Goal: Task Accomplishment & Management: Manage account settings

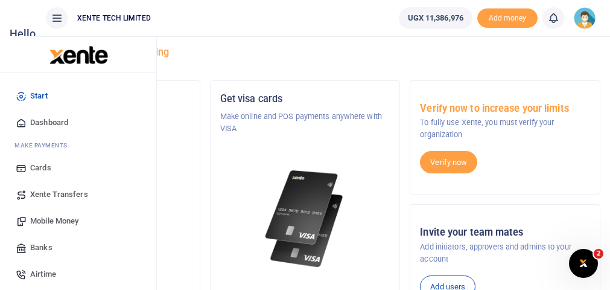
scroll to position [48, 0]
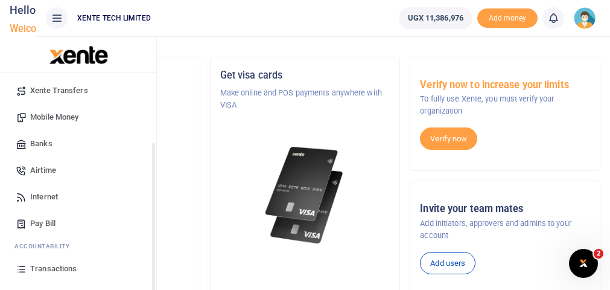
drag, startPoint x: 153, startPoint y: 177, endPoint x: 150, endPoint y: 249, distance: 71.9
click at [150, 249] on div "Start Dashboard M ake Payments Cards Xente Transfers Mobile Money Banks Airtime…" at bounding box center [78, 218] width 156 height 290
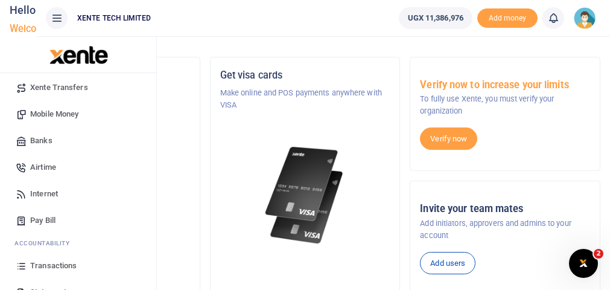
click at [71, 259] on span "Transactions" at bounding box center [53, 265] width 46 height 12
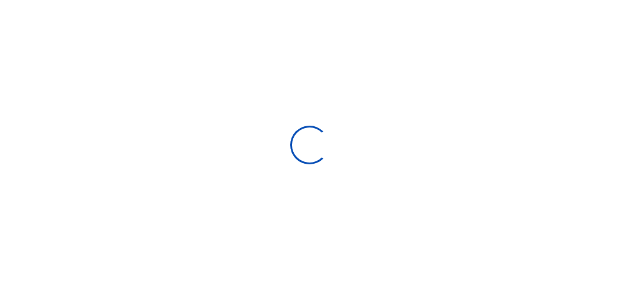
select select
type input "[DATE] - [DATE]"
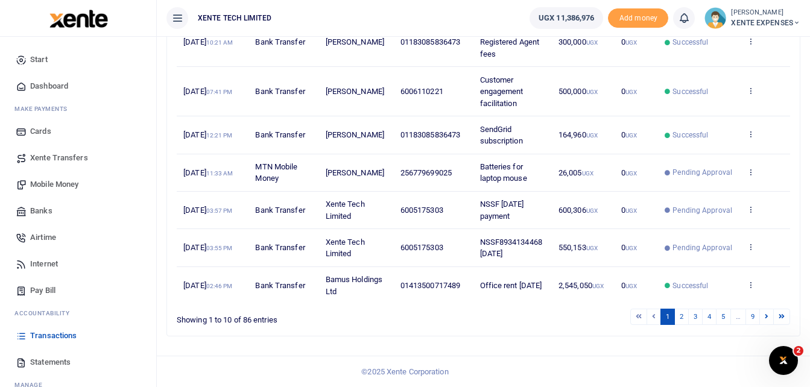
scroll to position [384, 0]
click at [618, 289] on link "2" at bounding box center [681, 317] width 14 height 16
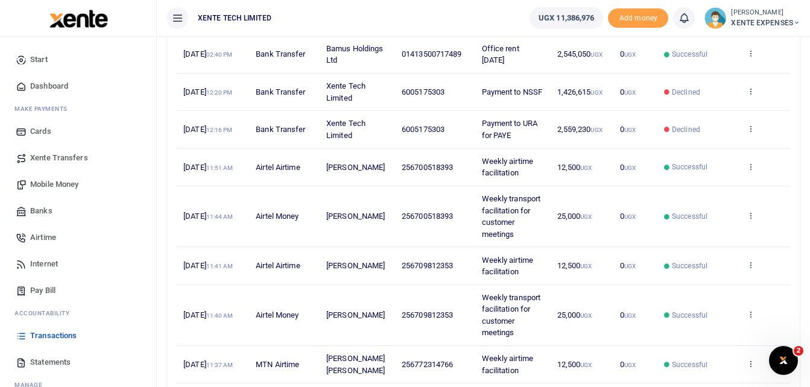
scroll to position [191, 0]
click at [618, 170] on icon at bounding box center [751, 165] width 8 height 8
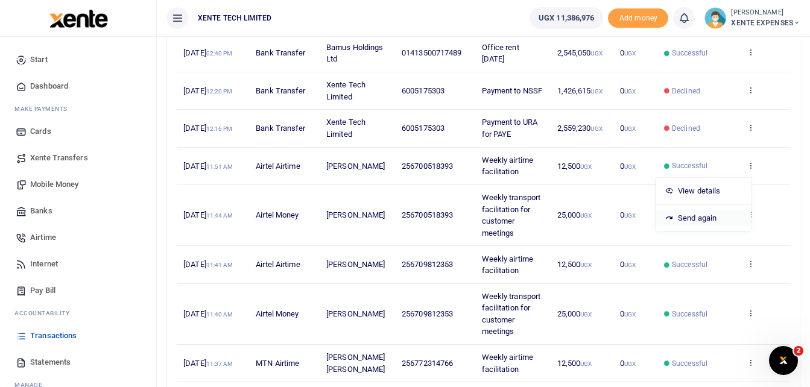
click at [618, 215] on link "Send again" at bounding box center [703, 218] width 95 height 17
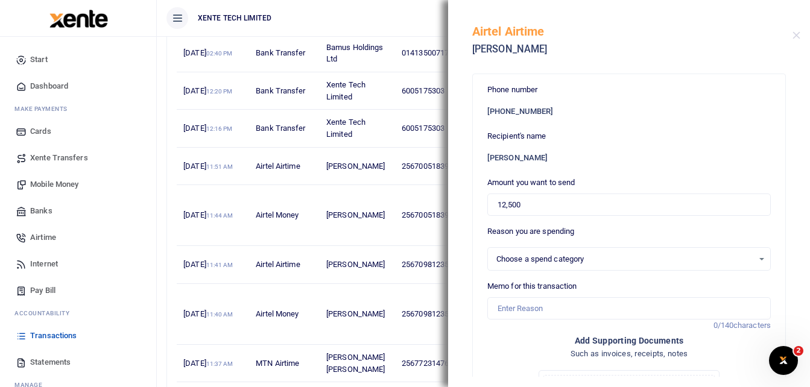
select select "15"
click at [571, 289] on input "Memo for this transaction" at bounding box center [629, 308] width 284 height 23
type input "Weekly airtime facilitation"
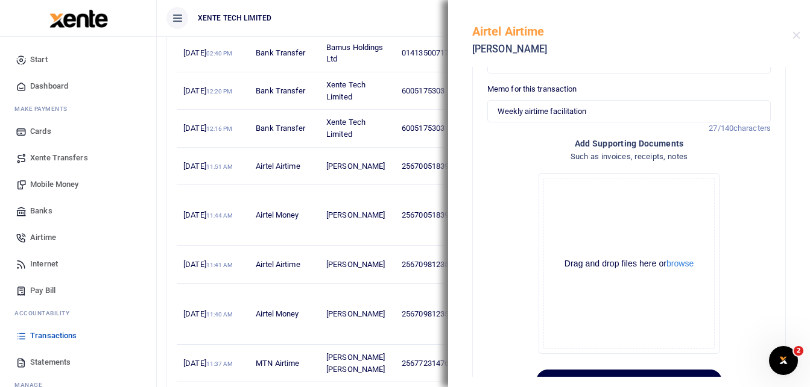
scroll to position [243, 0]
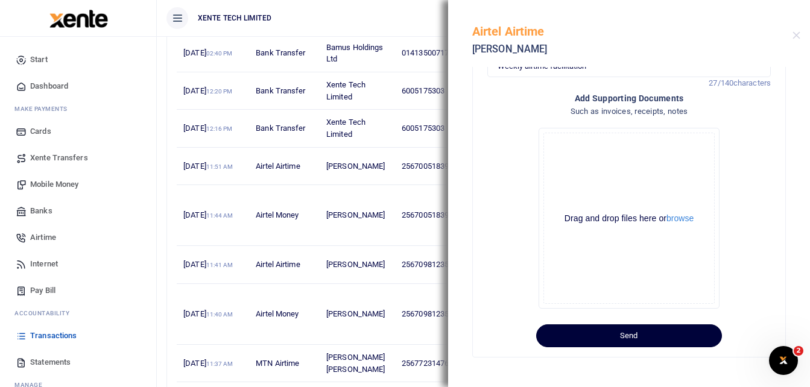
click at [618, 289] on button "Send" at bounding box center [629, 336] width 186 height 23
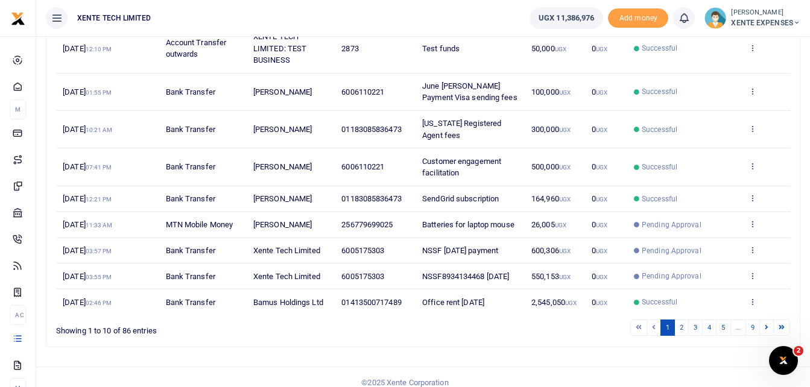
scroll to position [273, 0]
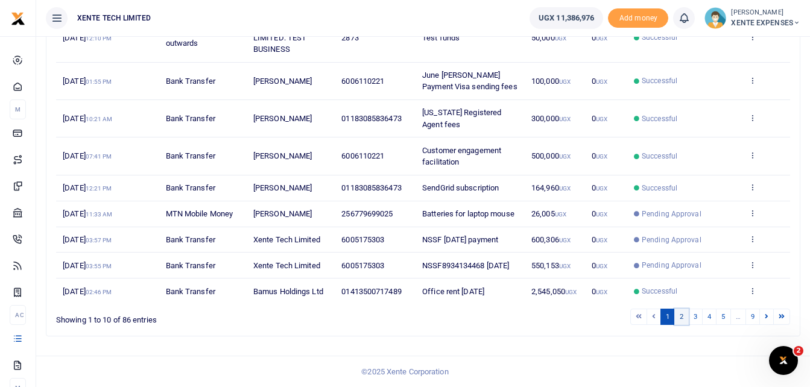
click at [679, 314] on link "2" at bounding box center [681, 317] width 14 height 16
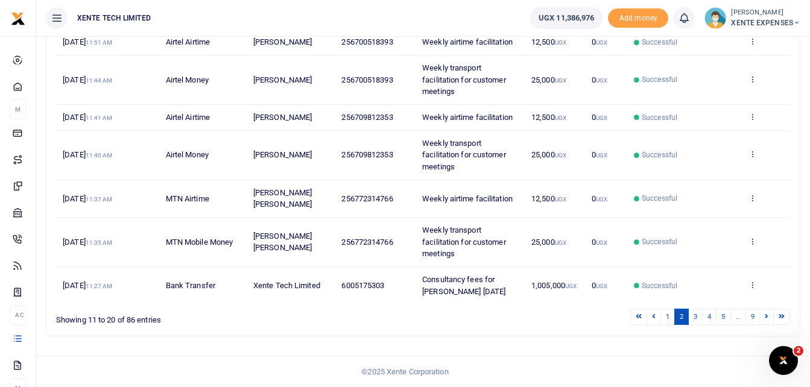
click at [752, 78] on icon at bounding box center [753, 79] width 8 height 8
click at [709, 124] on link "Send again" at bounding box center [708, 126] width 95 height 17
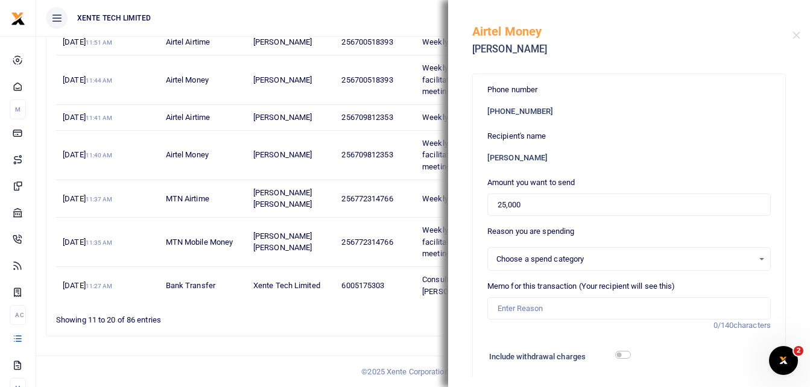
select select "15"
click at [509, 303] on input "Memo for this transaction (Your recipient will see this)" at bounding box center [629, 308] width 284 height 23
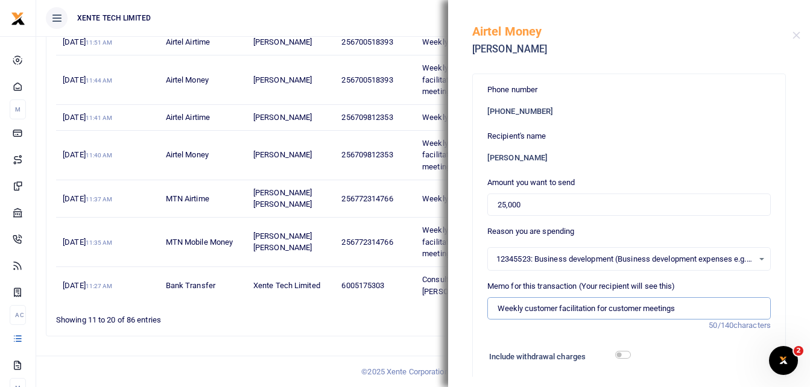
type input "Weekly customer facilitation for customer meetings"
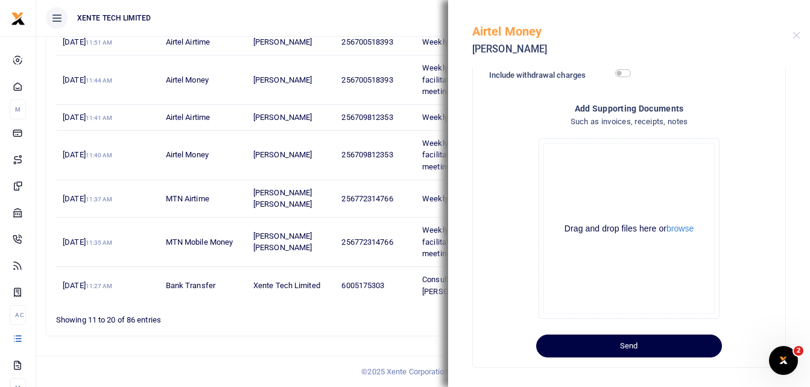
scroll to position [291, 0]
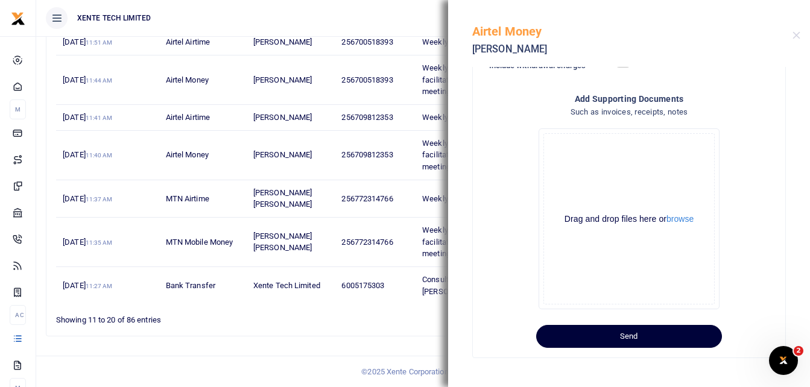
click at [661, 340] on button "Send" at bounding box center [629, 336] width 186 height 23
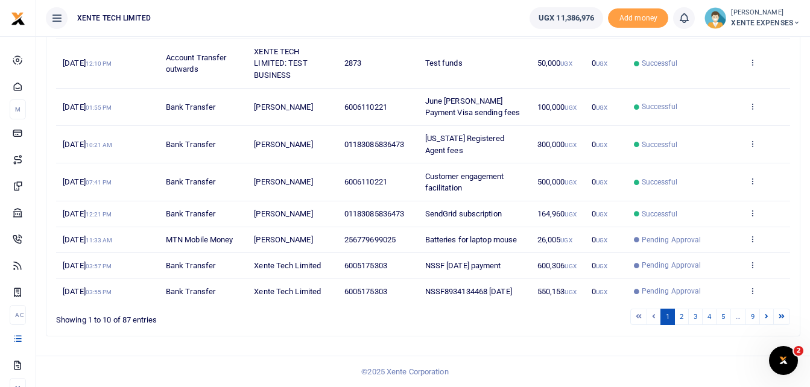
scroll to position [262, 0]
click at [681, 320] on link "2" at bounding box center [681, 317] width 14 height 16
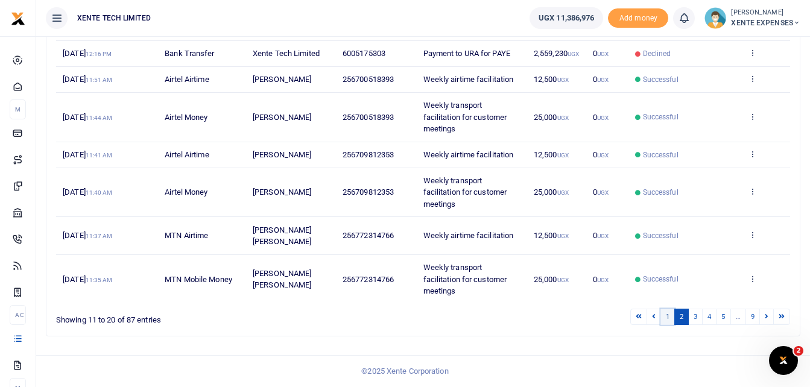
click at [667, 318] on link "1" at bounding box center [668, 317] width 14 height 16
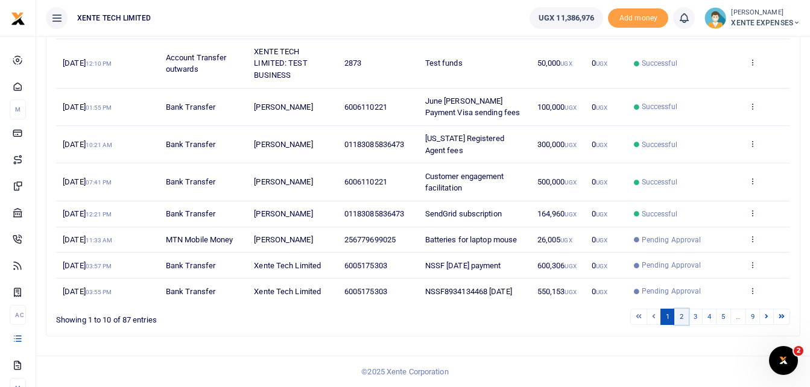
click at [679, 320] on link "2" at bounding box center [681, 317] width 14 height 16
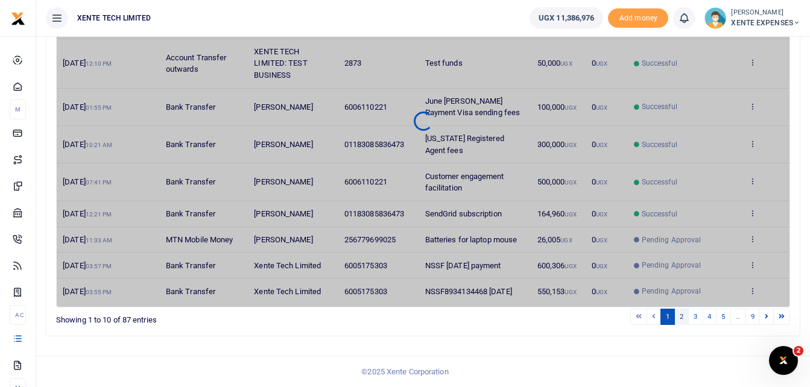
scroll to position [250, 0]
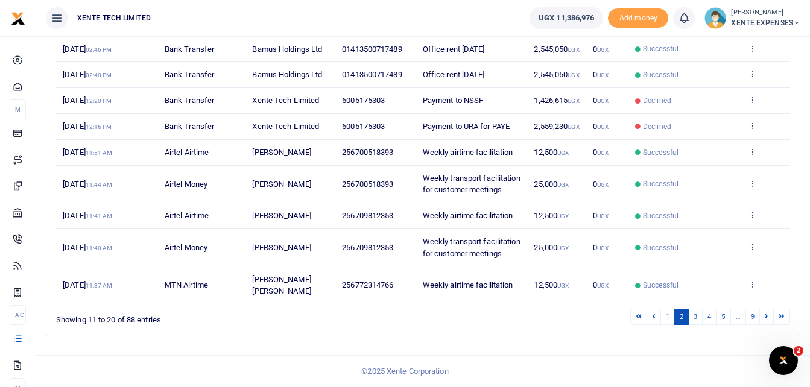
click at [757, 211] on icon at bounding box center [753, 215] width 8 height 8
click at [702, 278] on link "Send again" at bounding box center [708, 286] width 95 height 17
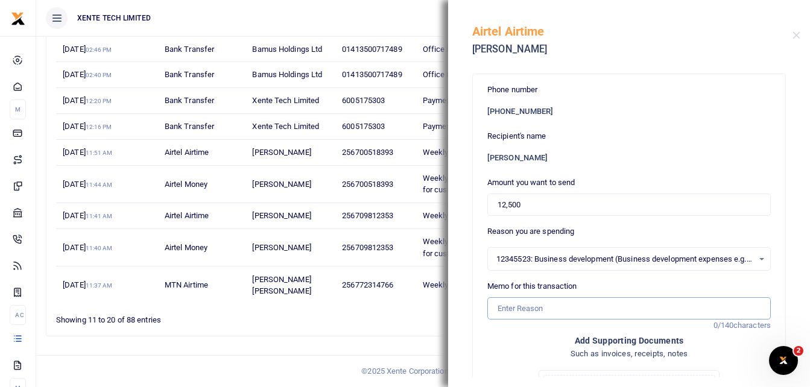
click at [551, 313] on input "Memo for this transaction" at bounding box center [629, 308] width 284 height 23
type input "Weekly airtime facilitation"
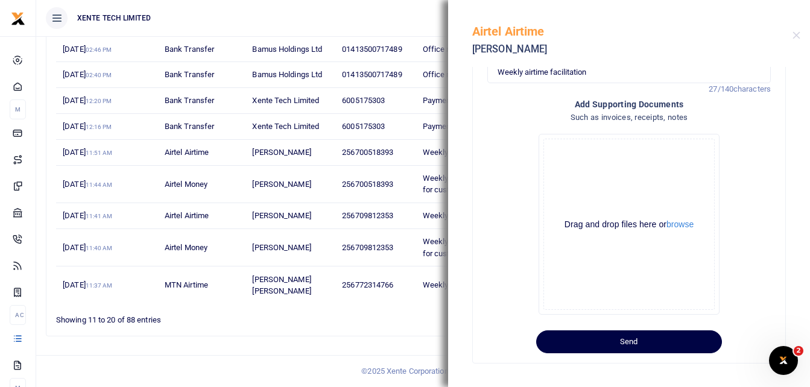
scroll to position [243, 0]
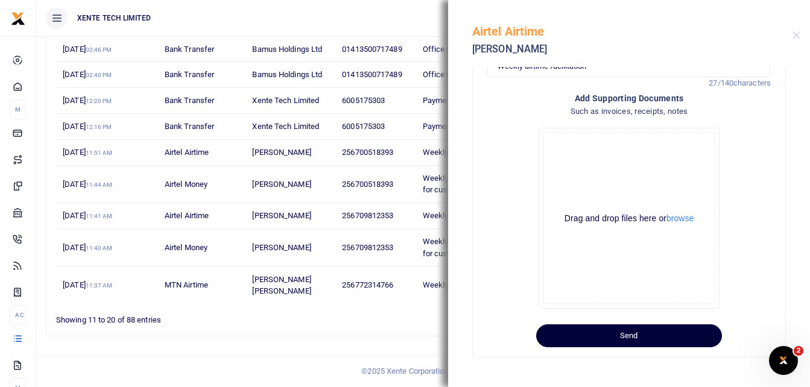
click at [682, 338] on button "Send" at bounding box center [629, 336] width 186 height 23
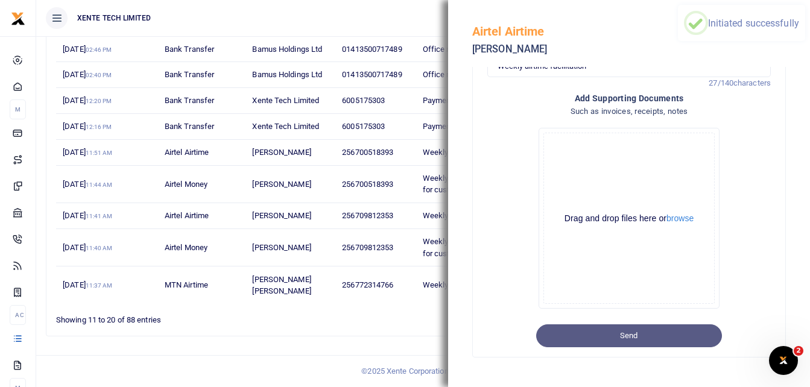
click at [427, 343] on div "Search: Date Transaction Name Account Number Memo Amount Fees Status Action 6th…" at bounding box center [423, 152] width 764 height 387
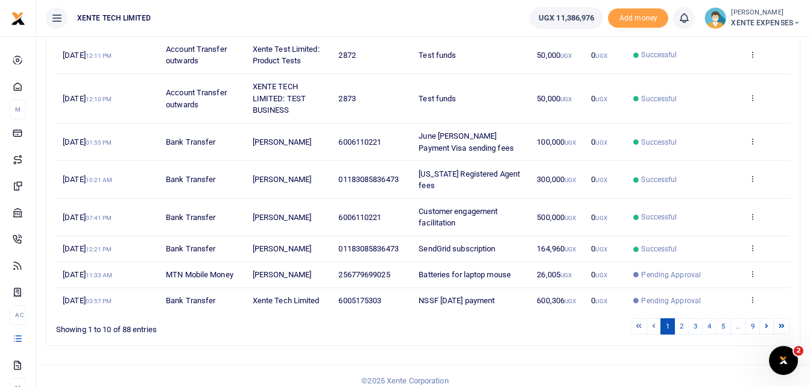
scroll to position [255, 0]
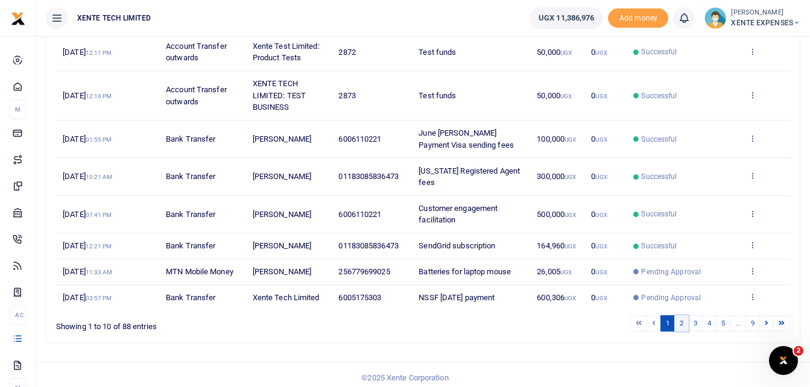
click at [679, 325] on link "2" at bounding box center [681, 324] width 14 height 16
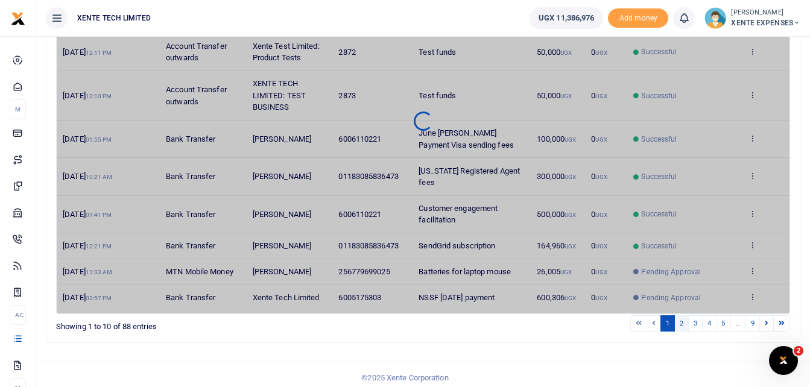
scroll to position [238, 0]
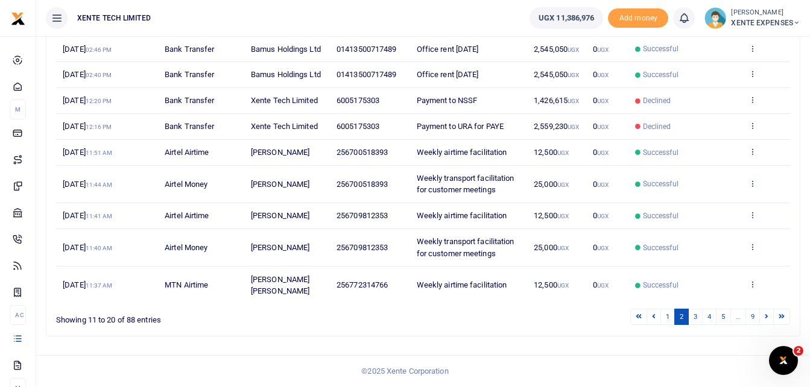
click at [754, 182] on icon at bounding box center [753, 183] width 8 height 8
click at [697, 246] on link "Send again" at bounding box center [708, 254] width 95 height 17
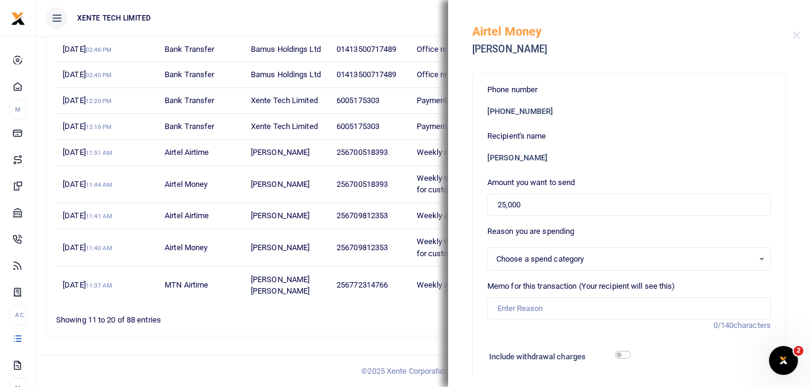
select select "15"
click at [527, 314] on input "Memo for this transaction (Your recipient will see this)" at bounding box center [629, 308] width 284 height 23
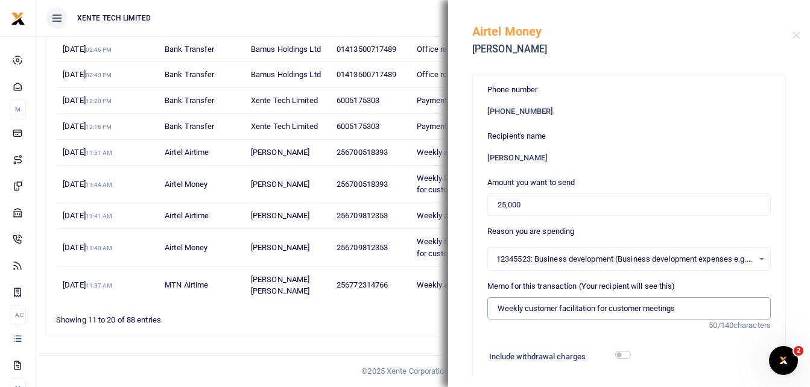
click at [556, 312] on input "Weekly customer facilitation for customer meetings" at bounding box center [629, 308] width 284 height 23
type input "Weekly transport facilitation for customer meetings"
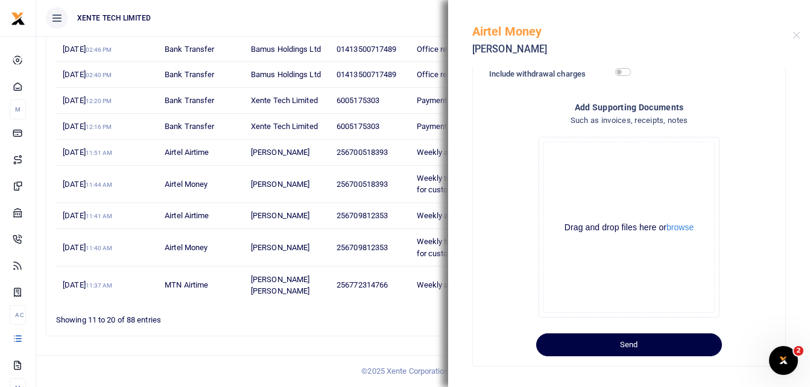
scroll to position [291, 0]
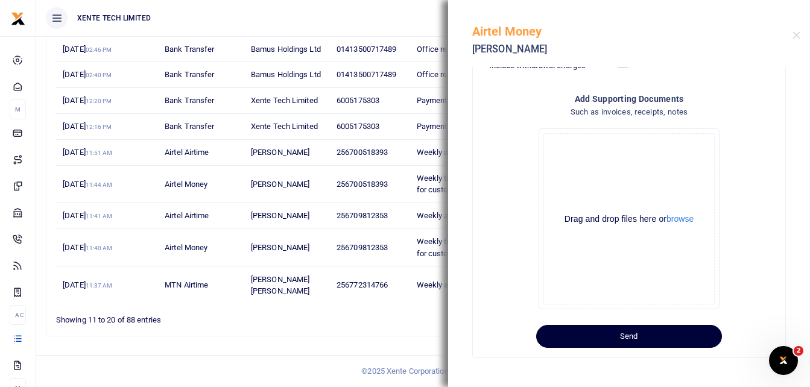
click at [639, 335] on button "Send" at bounding box center [629, 336] width 186 height 23
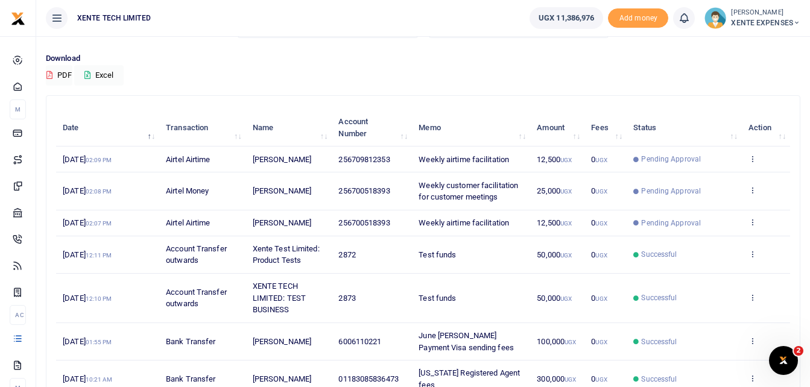
scroll to position [74, 0]
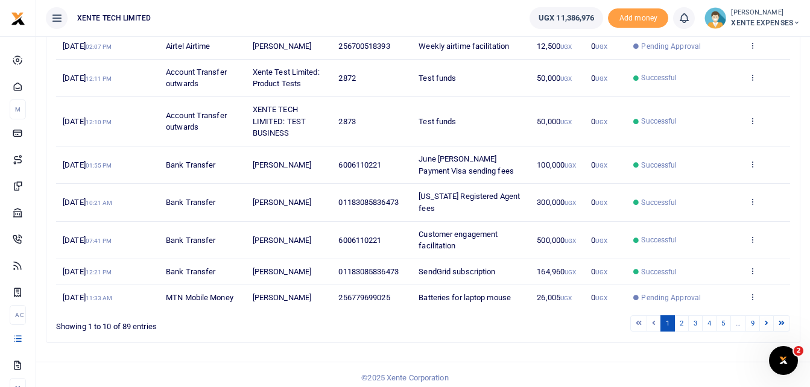
scroll to position [262, 0]
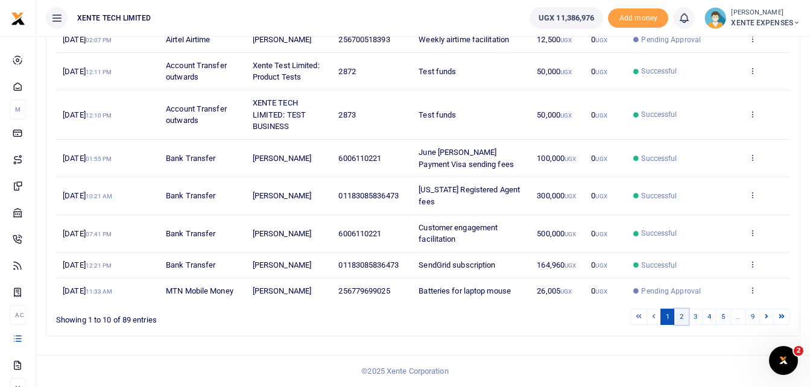
click at [682, 317] on link "2" at bounding box center [681, 317] width 14 height 16
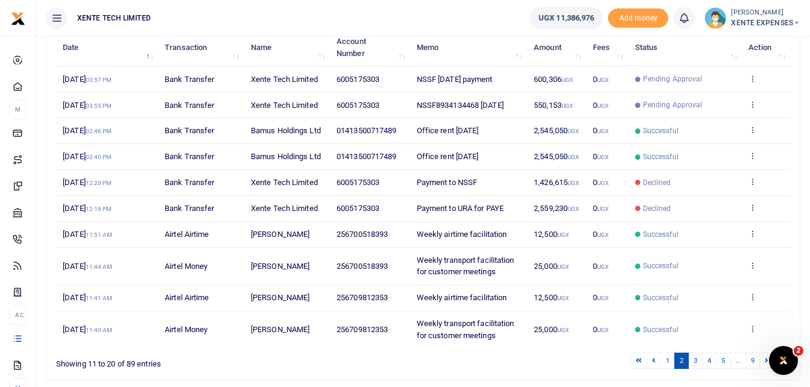
scroll to position [226, 0]
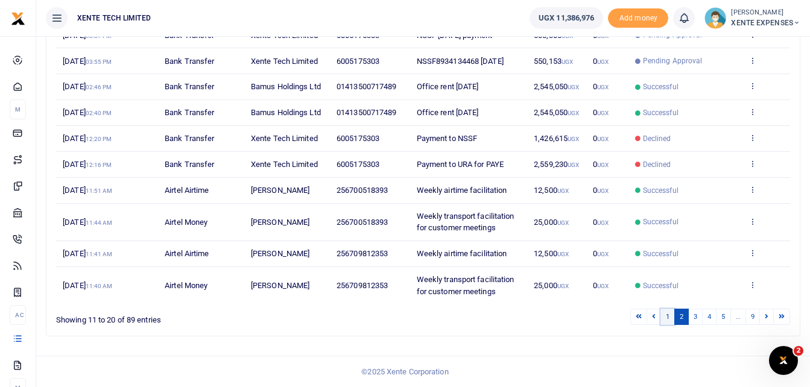
click at [667, 316] on link "1" at bounding box center [668, 317] width 14 height 16
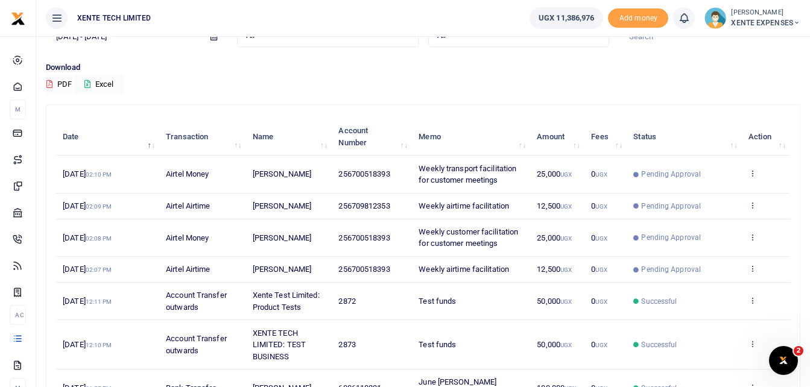
scroll to position [70, 0]
click at [755, 239] on icon at bounding box center [753, 236] width 8 height 8
click at [714, 256] on link "View details" at bounding box center [708, 257] width 95 height 17
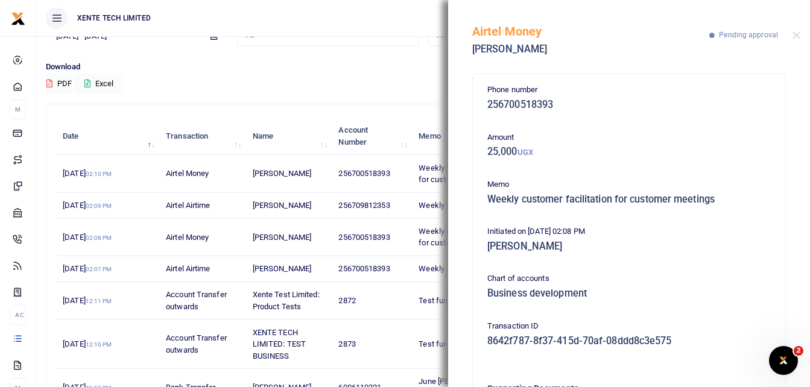
click at [749, 36] on span "Pending approval" at bounding box center [748, 35] width 59 height 8
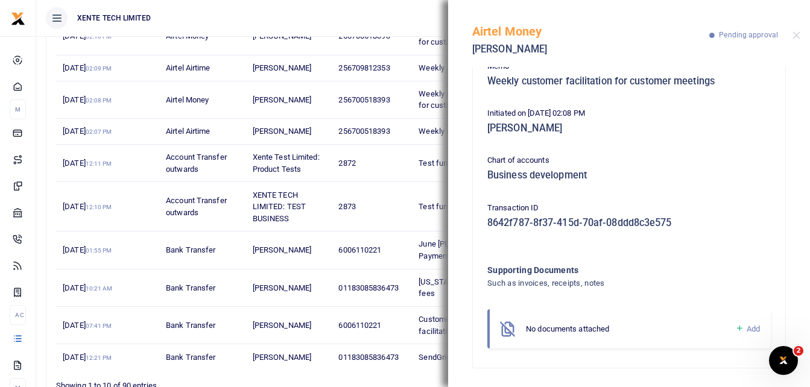
scroll to position [273, 0]
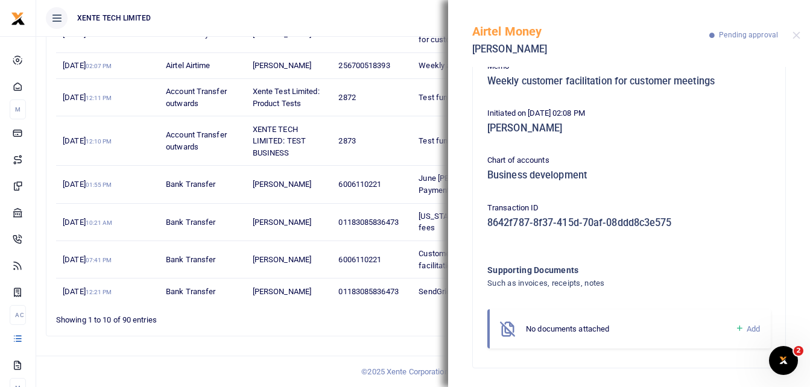
click at [782, 358] on icon "Open Intercom Messenger" at bounding box center [784, 361] width 20 height 20
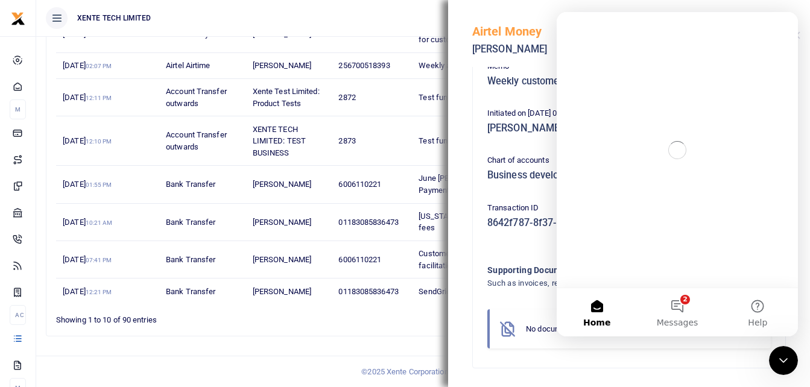
scroll to position [0, 0]
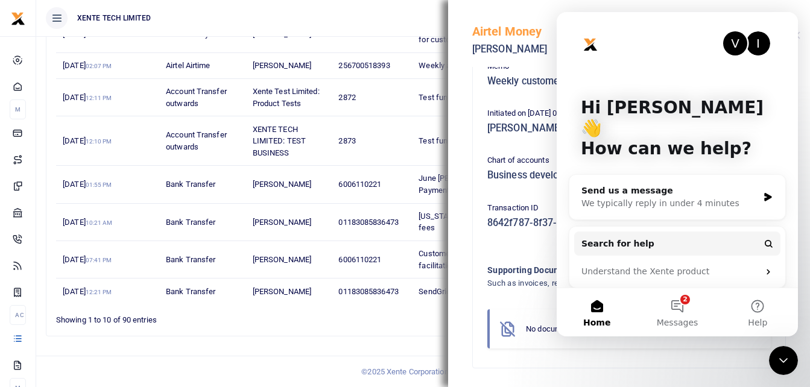
click at [603, 314] on button "Home" at bounding box center [597, 312] width 80 height 48
click at [589, 314] on button "Home" at bounding box center [597, 312] width 80 height 48
click at [738, 42] on div "V" at bounding box center [735, 43] width 24 height 24
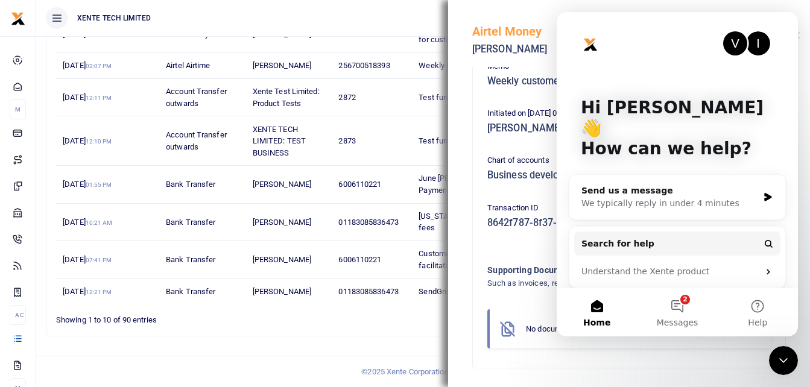
click at [532, 45] on h5 "[PERSON_NAME]" at bounding box center [590, 49] width 237 height 12
click at [475, 95] on div "Phone number 256700518393 Amount 25,000 UGX Memo Weekly customer facilitation f…" at bounding box center [629, 161] width 313 height 411
click at [263, 358] on footer "© 2025 Xente Corporation" at bounding box center [405, 372] width 810 height 32
click at [272, 356] on footer "© 2025 Xente Corporation" at bounding box center [405, 372] width 810 height 32
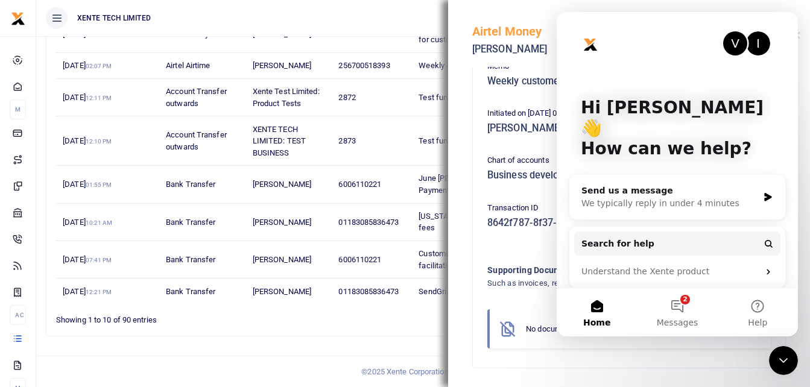
drag, startPoint x: 272, startPoint y: 356, endPoint x: 258, endPoint y: 357, distance: 14.5
click at [258, 357] on footer "© 2025 Xente Corporation" at bounding box center [405, 372] width 810 height 32
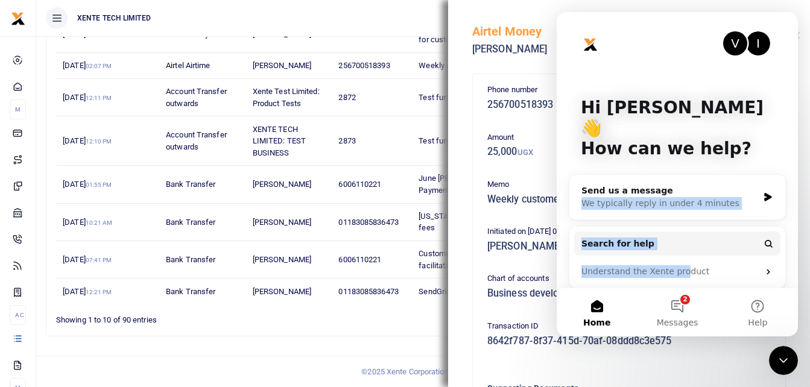
drag, startPoint x: 679, startPoint y: 279, endPoint x: 676, endPoint y: 286, distance: 7.1
click at [676, 286] on div "V I Hi Agatha 👋 How can we help? Send us a message We typically reply in under …" at bounding box center [677, 153] width 241 height 282
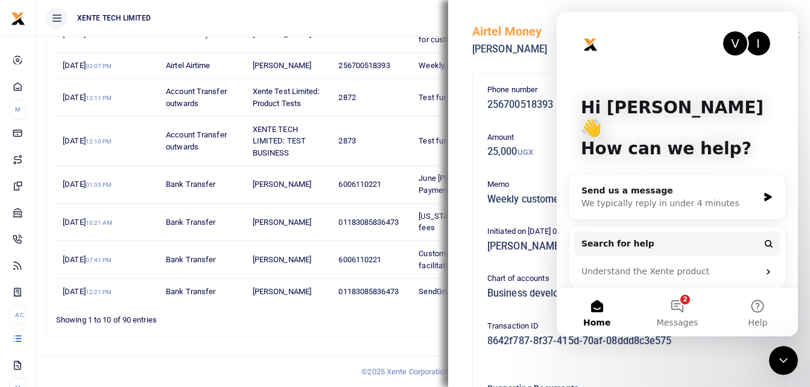
drag, startPoint x: 676, startPoint y: 286, endPoint x: 716, endPoint y: 141, distance: 150.0
click at [716, 141] on div "V I Hi Agatha 👋 How can we help?" at bounding box center [677, 131] width 217 height 238
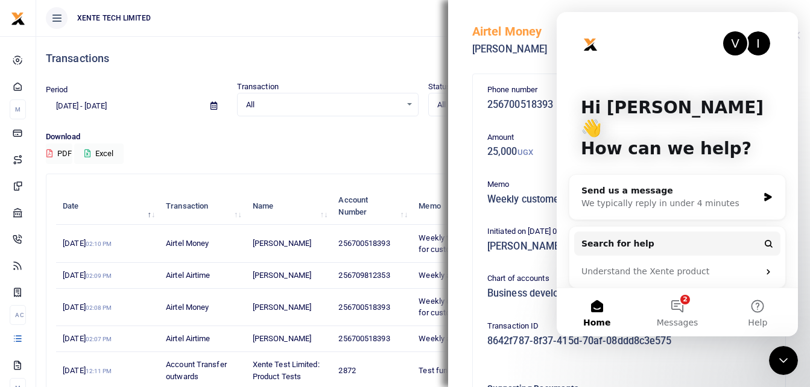
click at [389, 78] on div "Transactions" at bounding box center [423, 58] width 755 height 45
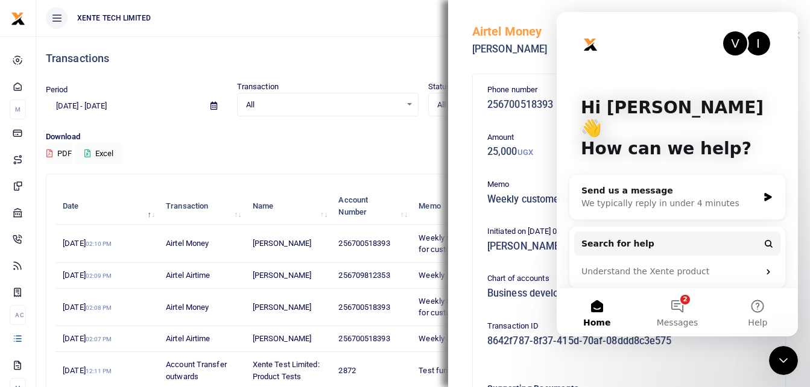
drag, startPoint x: 389, startPoint y: 78, endPoint x: 364, endPoint y: 161, distance: 86.5
click at [364, 161] on div "Download PDF Excel" at bounding box center [423, 147] width 755 height 33
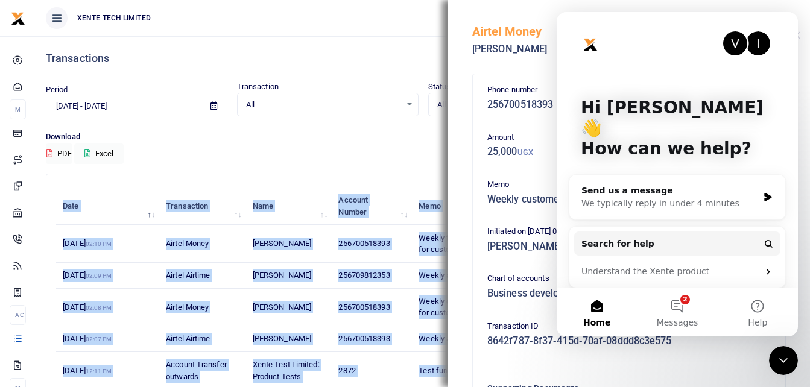
click at [364, 161] on div "Download PDF Excel" at bounding box center [423, 147] width 755 height 33
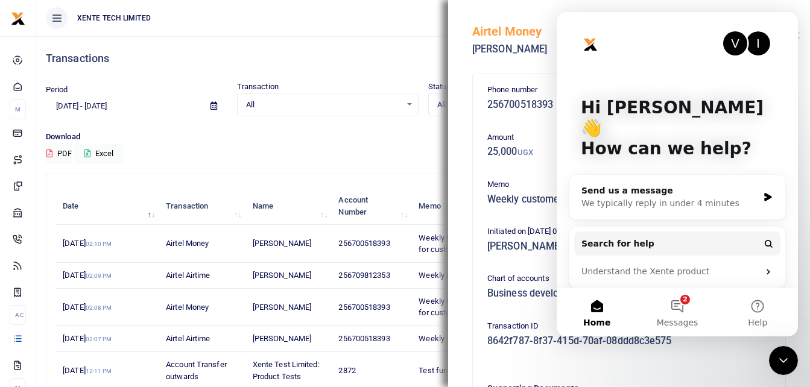
click at [364, 161] on div "Download PDF Excel" at bounding box center [423, 147] width 755 height 33
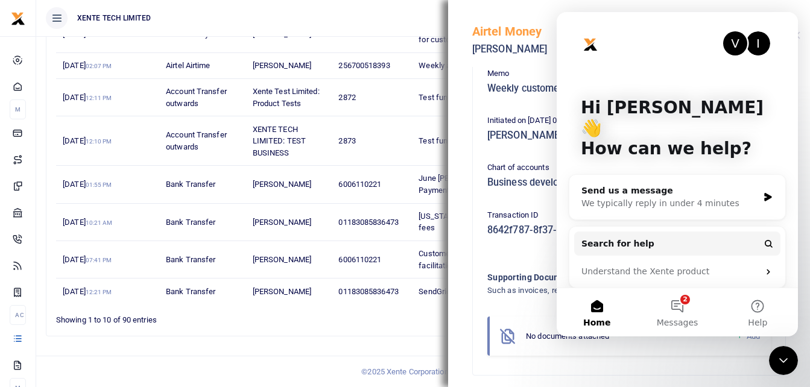
scroll to position [118, 0]
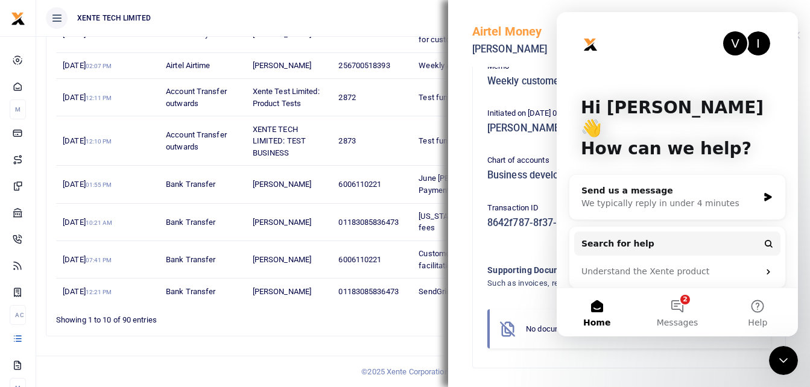
click at [423, 334] on div "Search: Date Transaction Name Account Number Memo Amount Fees Status Action 11t…" at bounding box center [423, 118] width 754 height 435
click at [729, 6] on div "Airtel Money [PERSON_NAME] Pending approval" at bounding box center [629, 33] width 362 height 67
click at [678, 38] on div "V I" at bounding box center [677, 43] width 193 height 24
click at [550, 21] on div "Airtel Money Emmanuel Opoya" at bounding box center [590, 36] width 237 height 52
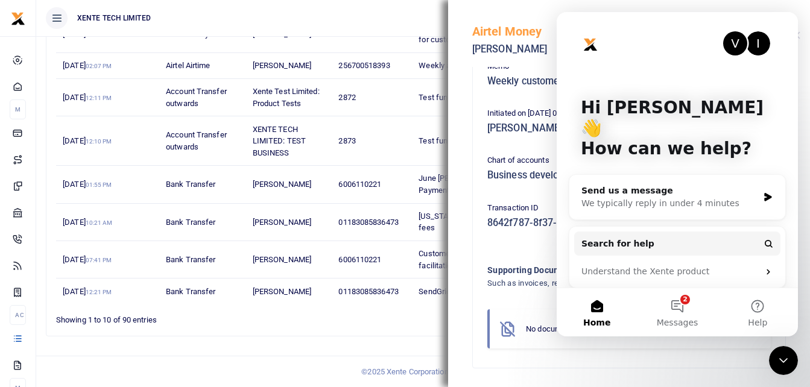
click at [363, 17] on ul "XENTE TECH LIMITED" at bounding box center [278, 18] width 484 height 36
drag, startPoint x: 363, startPoint y: 17, endPoint x: 334, endPoint y: 35, distance: 33.3
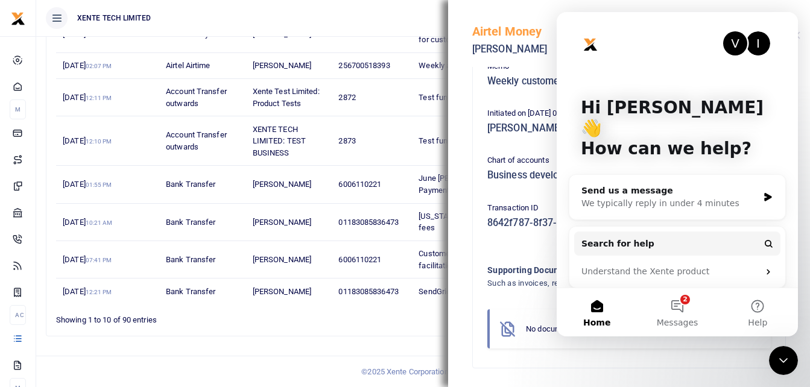
click at [334, 35] on ul "XENTE TECH LIMITED" at bounding box center [278, 18] width 484 height 36
click at [337, 267] on td "6006110221" at bounding box center [372, 259] width 80 height 37
click at [321, 335] on div "Search: Date Transaction Name Account Number Memo Amount Fees Status Action 11t…" at bounding box center [423, 118] width 754 height 435
click at [56, 17] on icon at bounding box center [57, 17] width 12 height 13
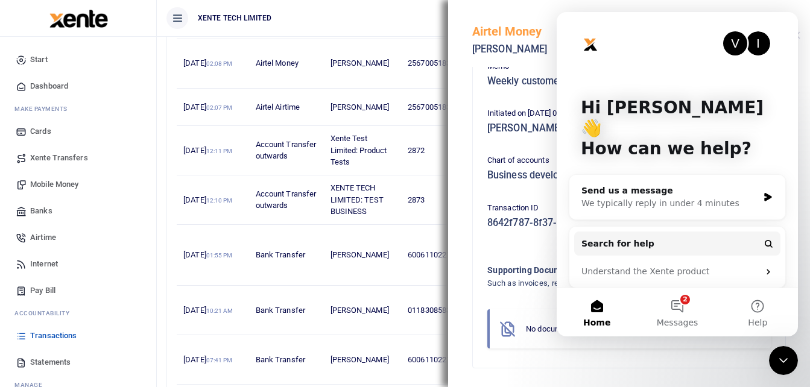
click at [52, 337] on span "Transactions" at bounding box center [53, 336] width 46 height 12
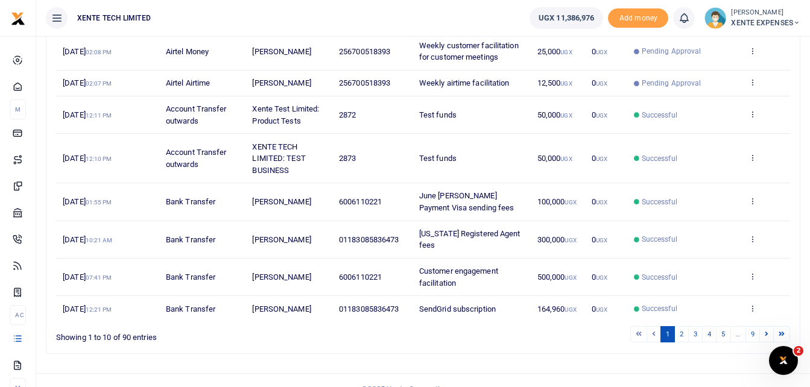
scroll to position [273, 0]
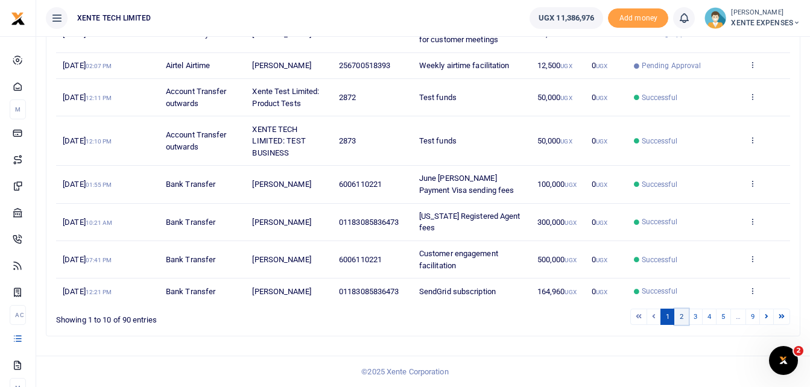
click at [678, 319] on link "2" at bounding box center [681, 317] width 14 height 16
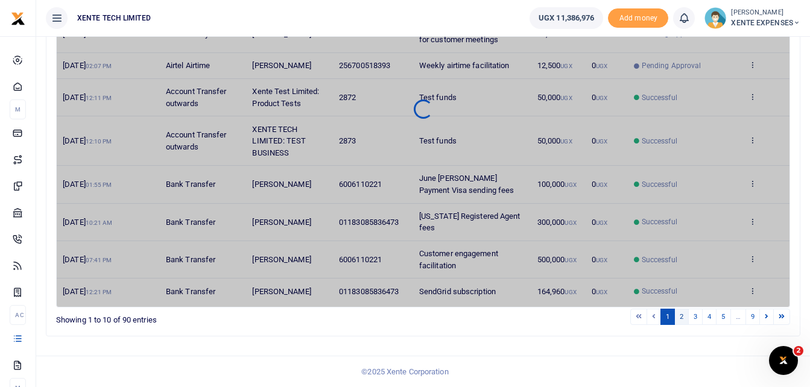
scroll to position [191, 0]
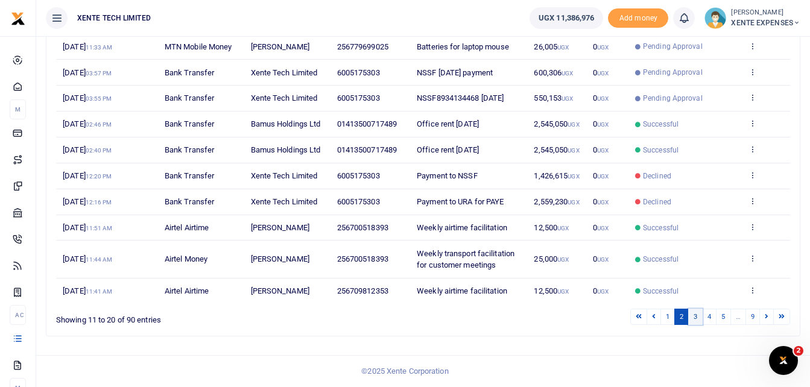
click at [693, 317] on link "3" at bounding box center [695, 317] width 14 height 16
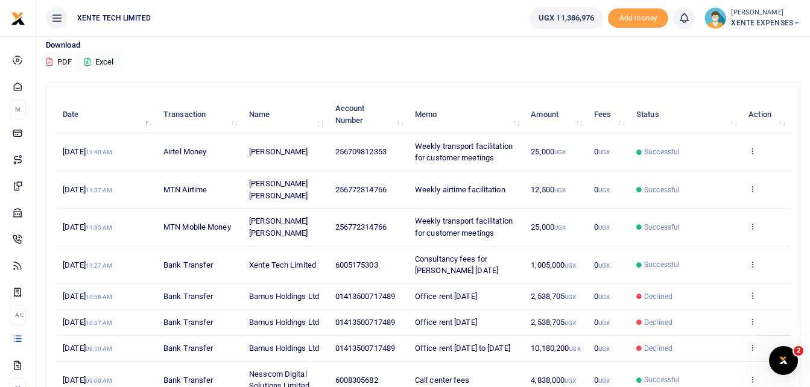
scroll to position [86, 0]
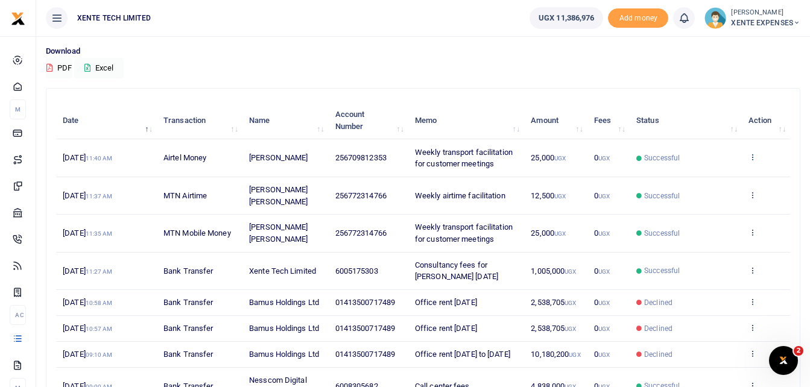
click at [752, 156] on icon at bounding box center [753, 157] width 8 height 8
click at [714, 205] on link "Send again" at bounding box center [708, 204] width 95 height 17
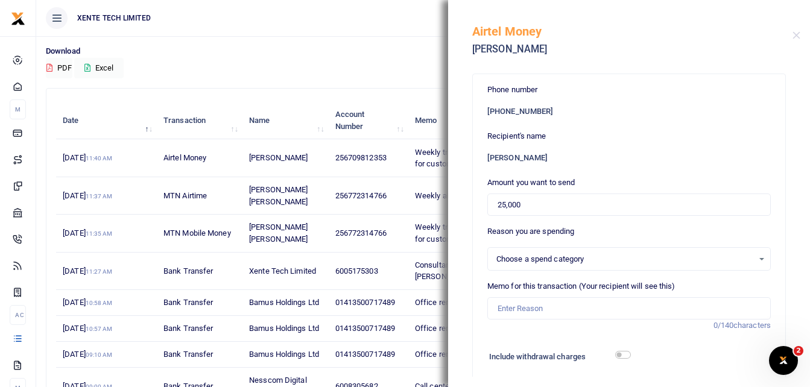
select select "15"
click at [551, 308] on input "Memo for this transaction (Your recipient will see this)" at bounding box center [629, 308] width 284 height 23
type input "Weekly transport facilitation for customer meetings"
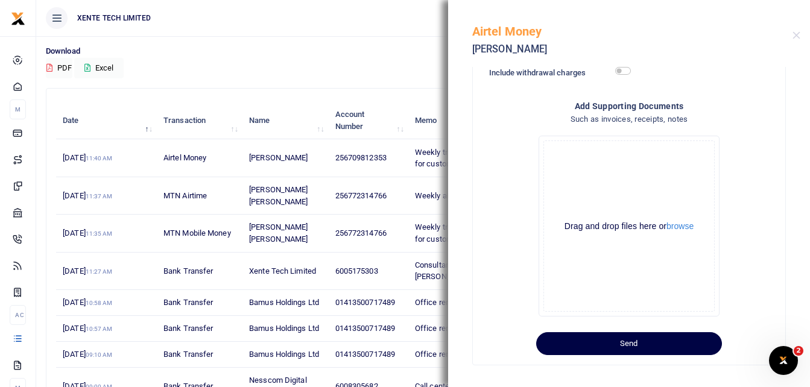
scroll to position [291, 0]
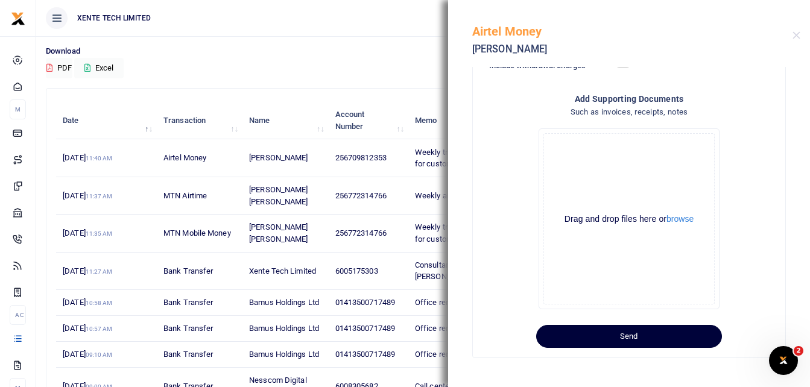
click at [673, 335] on button "Send" at bounding box center [629, 336] width 186 height 23
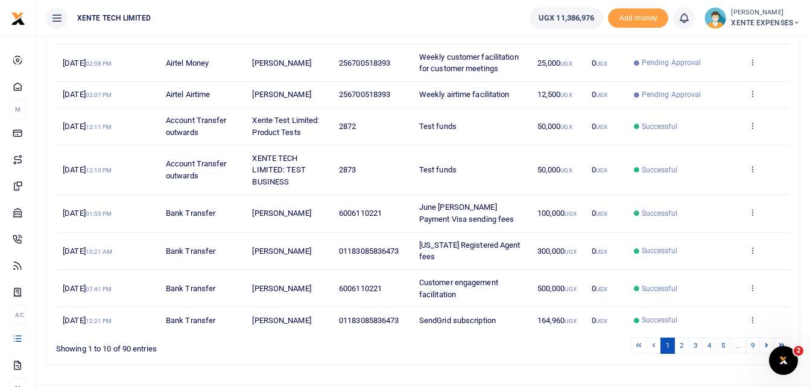
scroll to position [273, 0]
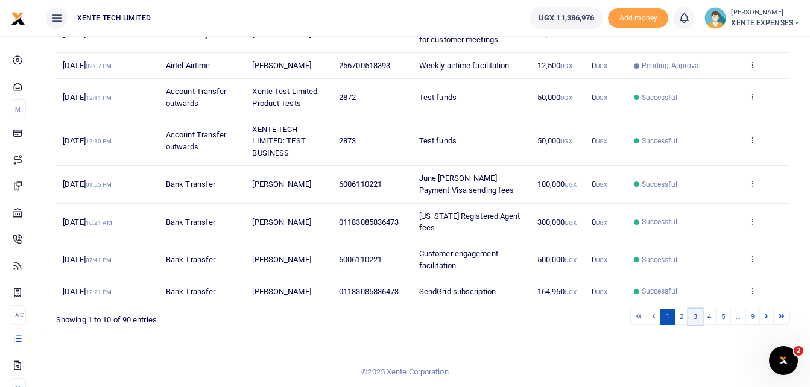
click at [697, 309] on link "3" at bounding box center [695, 317] width 14 height 16
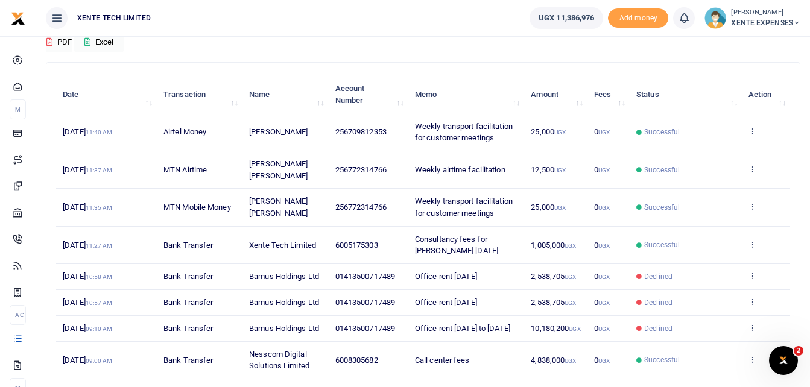
scroll to position [110, 0]
click at [750, 173] on icon at bounding box center [753, 170] width 8 height 8
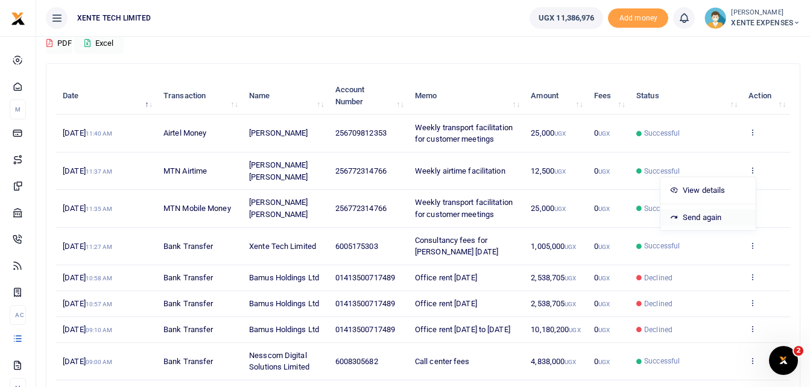
click at [703, 214] on link "Send again" at bounding box center [708, 217] width 95 height 17
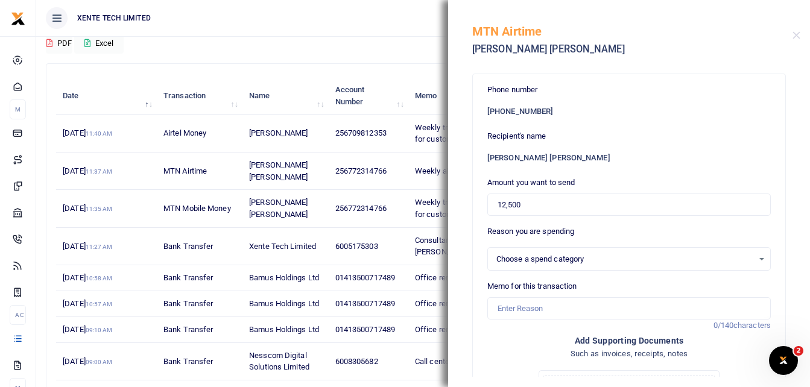
select select "15"
click at [549, 303] on input "Memo for this transaction" at bounding box center [629, 308] width 284 height 23
type input "Weekly airtime facilitation"
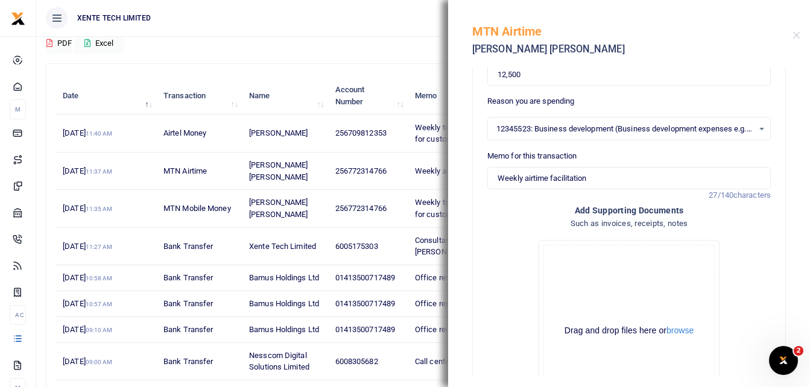
scroll to position [243, 0]
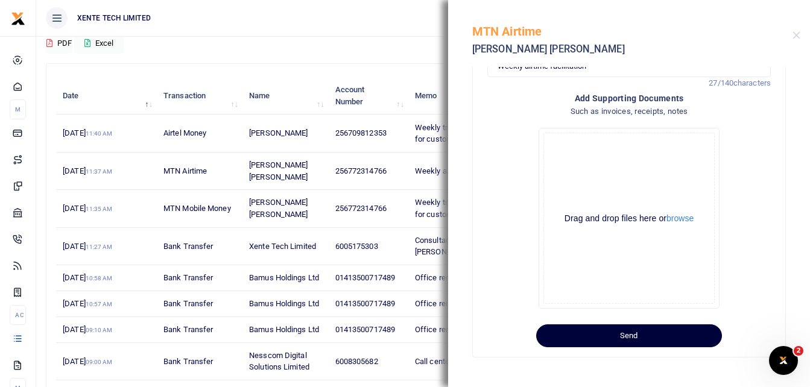
click at [658, 341] on button "Send" at bounding box center [629, 336] width 186 height 23
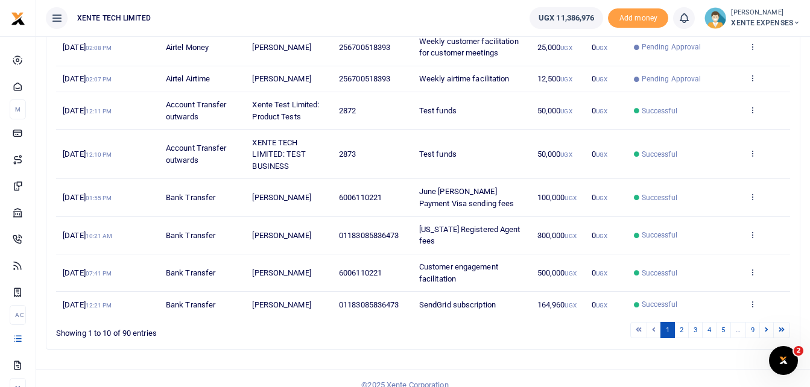
scroll to position [273, 0]
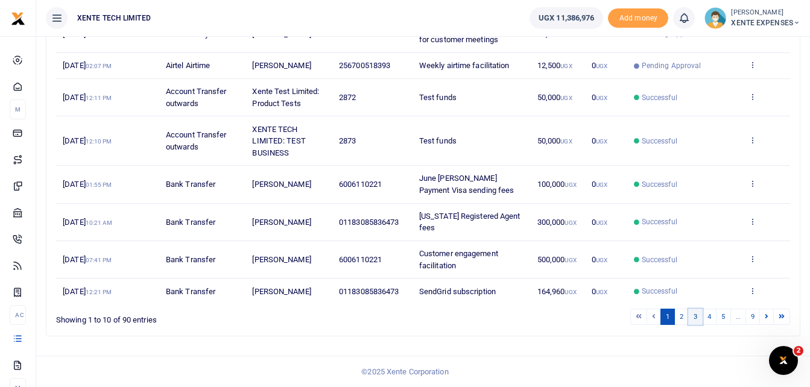
click at [695, 317] on link "3" at bounding box center [695, 317] width 14 height 16
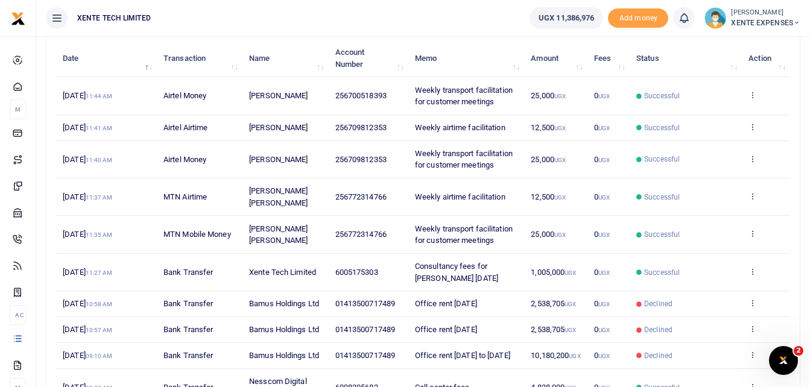
scroll to position [156, 0]
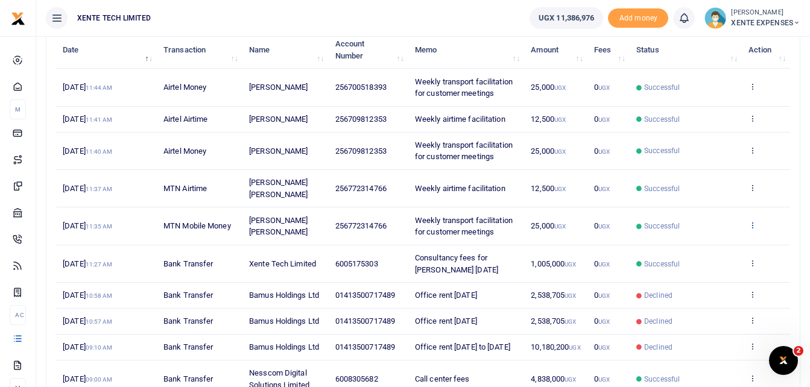
click at [752, 221] on icon at bounding box center [753, 225] width 8 height 8
click at [703, 269] on link "Send again" at bounding box center [708, 272] width 95 height 17
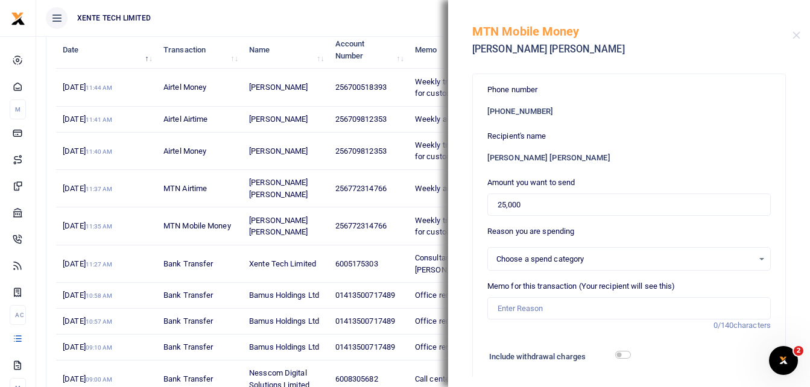
select select "15"
click at [524, 309] on input "Memo for this transaction (Your recipient will see this)" at bounding box center [629, 308] width 284 height 23
type input "Weekly transport facilitation for customer meetings"
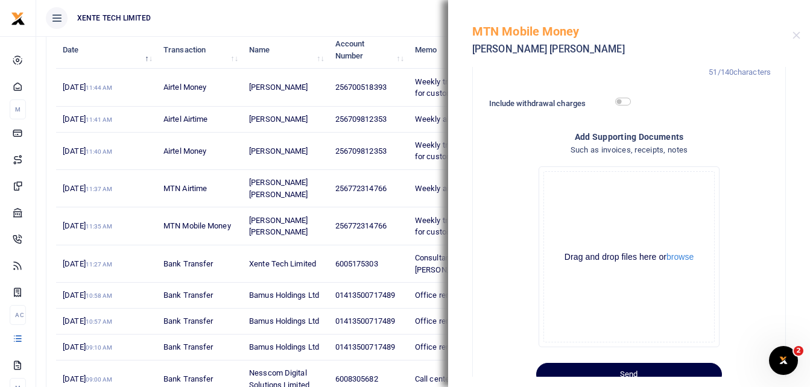
scroll to position [291, 0]
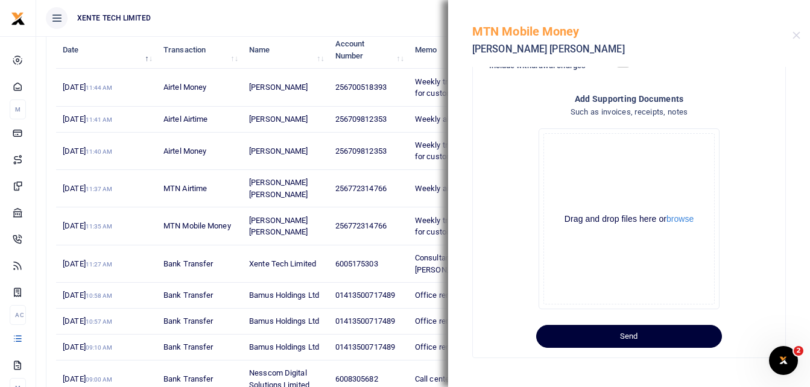
click at [665, 330] on button "Send" at bounding box center [629, 336] width 186 height 23
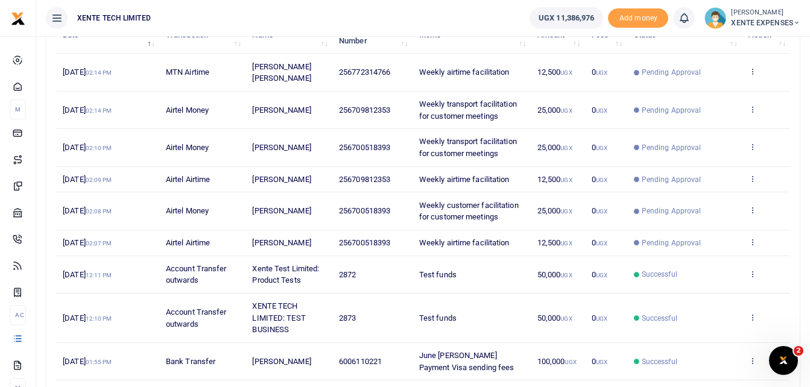
scroll to position [173, 0]
click at [667, 208] on span "Pending Approval" at bounding box center [672, 210] width 60 height 11
click at [475, 214] on span "Weekly customer facilitation for customer meetings" at bounding box center [469, 210] width 100 height 21
drag, startPoint x: 475, startPoint y: 214, endPoint x: 434, endPoint y: 208, distance: 42.0
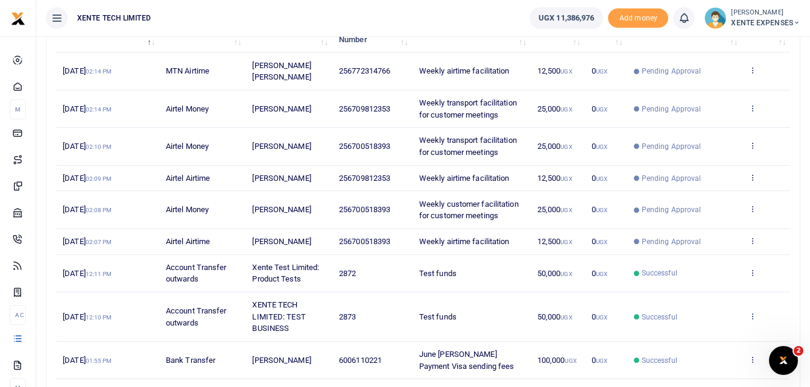
click at [434, 208] on span "Weekly customer facilitation for customer meetings" at bounding box center [469, 210] width 100 height 21
click at [389, 208] on span "256700518393" at bounding box center [364, 209] width 51 height 9
click at [249, 205] on td "[PERSON_NAME]" at bounding box center [289, 209] width 87 height 37
click at [754, 203] on td "View details Send again" at bounding box center [766, 209] width 48 height 37
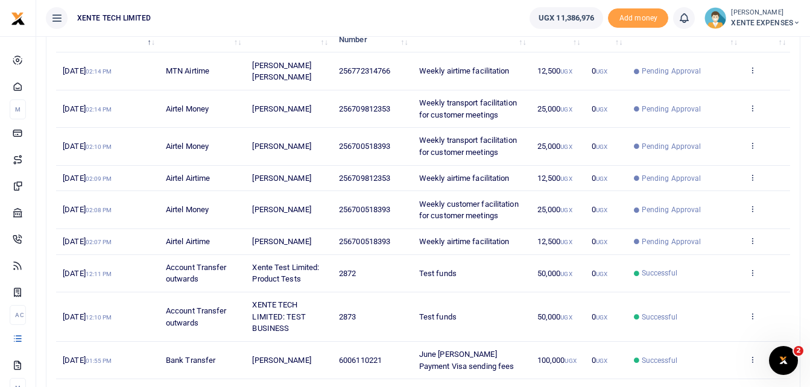
click at [754, 203] on td "View details Send again" at bounding box center [766, 209] width 48 height 37
click at [650, 203] on td "Pending Approval" at bounding box center [684, 209] width 115 height 37
click at [553, 205] on span "25,000 UGX" at bounding box center [555, 209] width 35 height 9
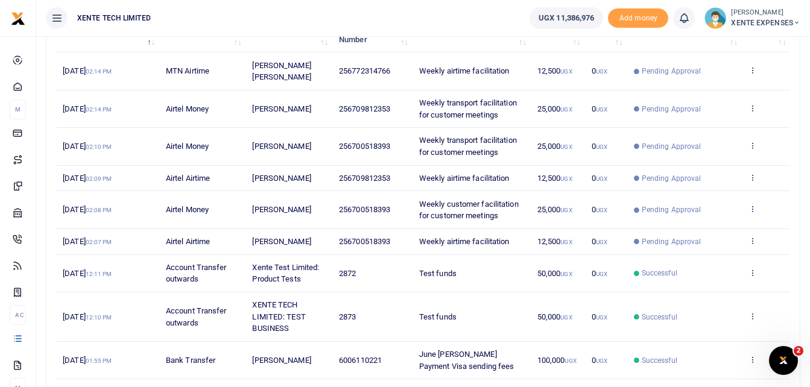
click at [754, 206] on icon at bounding box center [753, 209] width 8 height 8
click at [705, 227] on link "View details" at bounding box center [708, 229] width 95 height 17
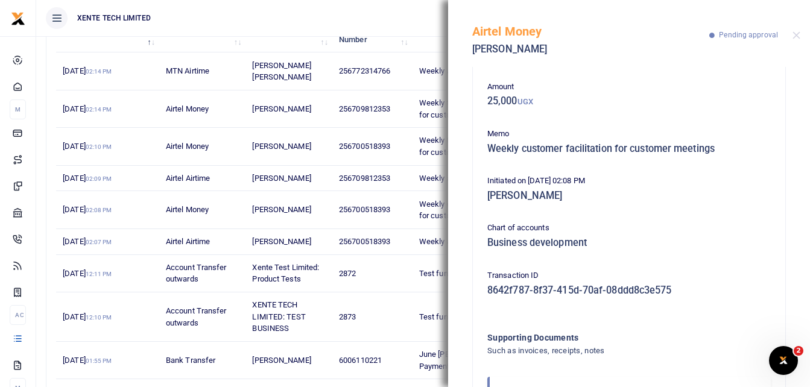
scroll to position [0, 0]
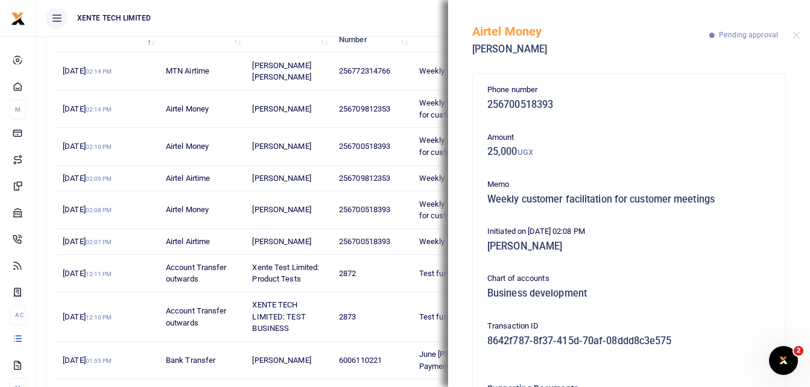
click at [792, 30] on div "Airtel Money [PERSON_NAME] Pending approval" at bounding box center [629, 33] width 362 height 67
drag, startPoint x: 792, startPoint y: 30, endPoint x: 746, endPoint y: 45, distance: 48.5
click at [746, 45] on div "Airtel Money [PERSON_NAME] Pending approval" at bounding box center [629, 33] width 362 height 67
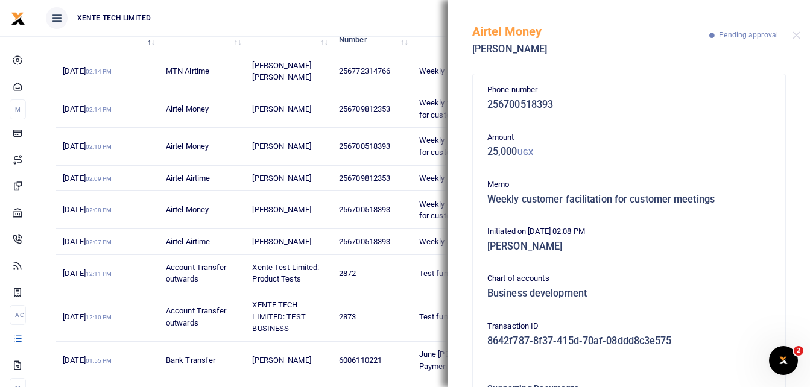
click at [742, 37] on span "Pending approval" at bounding box center [748, 35] width 59 height 8
drag, startPoint x: 743, startPoint y: 109, endPoint x: 804, endPoint y: 95, distance: 63.2
click at [804, 95] on div "Phone number 256700518393 Amount 25,000 UGX Memo Weekly customer facilitation f…" at bounding box center [629, 227] width 362 height 320
click at [666, 124] on div "Phone number 256700518393 Amount 25,000 UGX Memo Weekly customer facilitation f…" at bounding box center [629, 280] width 293 height 392
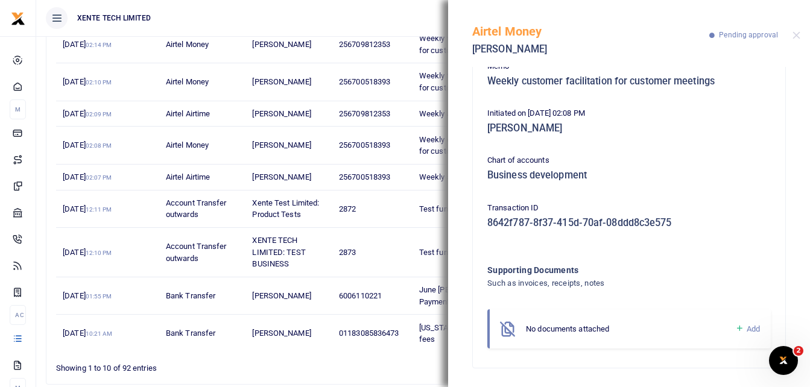
scroll to position [285, 0]
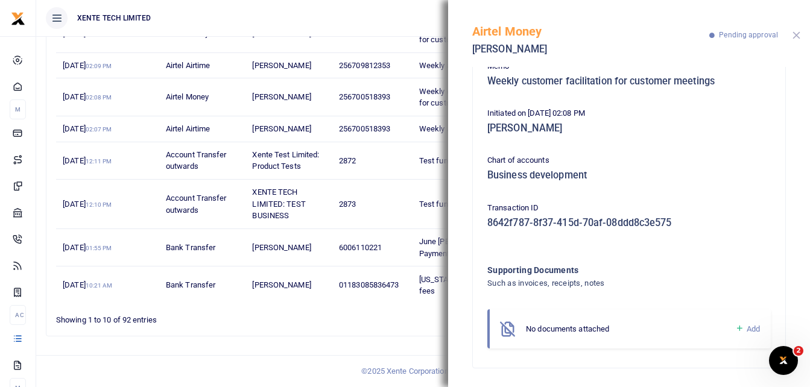
click at [798, 32] on button "Close" at bounding box center [797, 35] width 8 height 8
click at [798, 32] on div "Airtel Money [PERSON_NAME] Pending approval" at bounding box center [629, 33] width 362 height 67
